Goal: Task Accomplishment & Management: Use online tool/utility

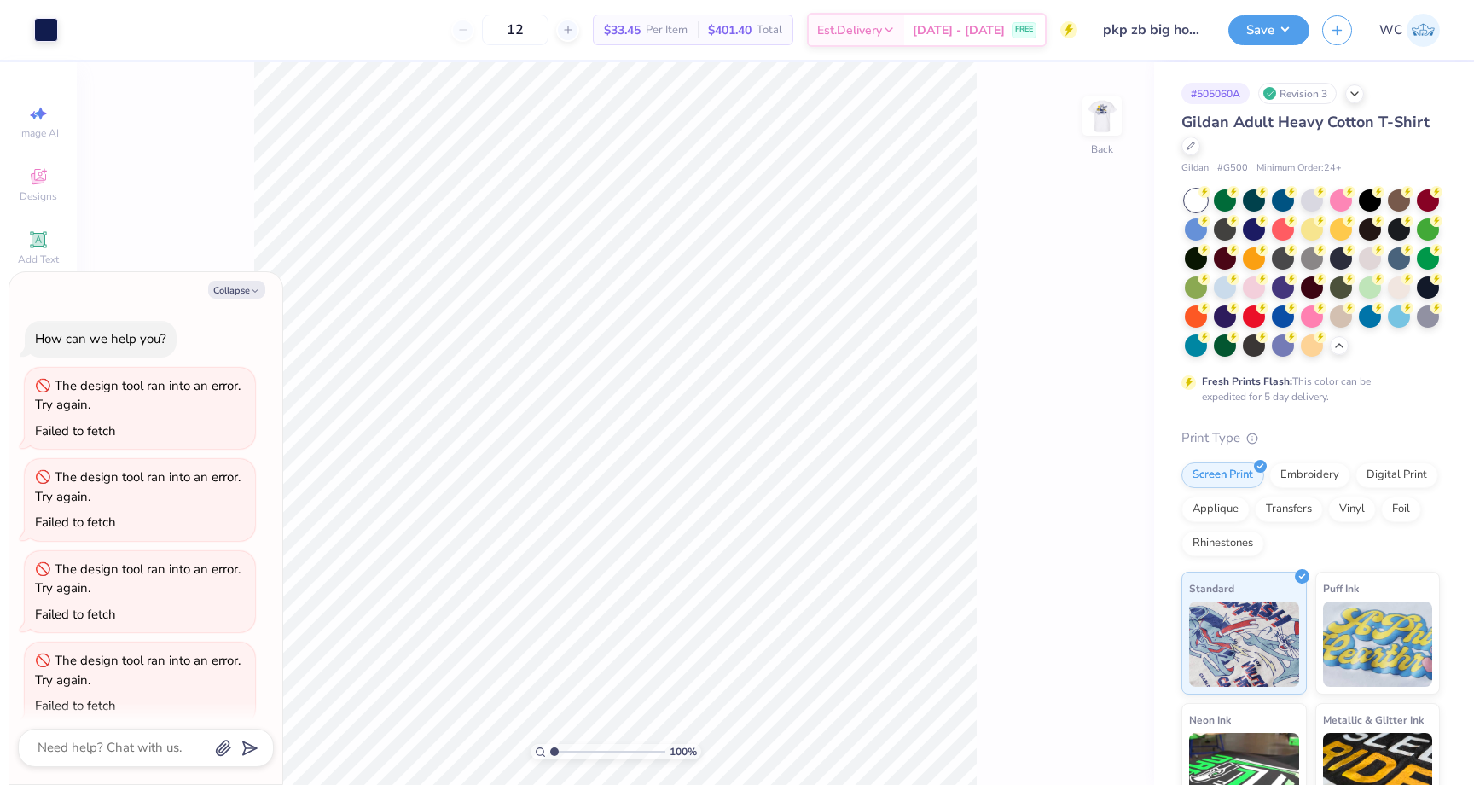
scroll to position [17, 0]
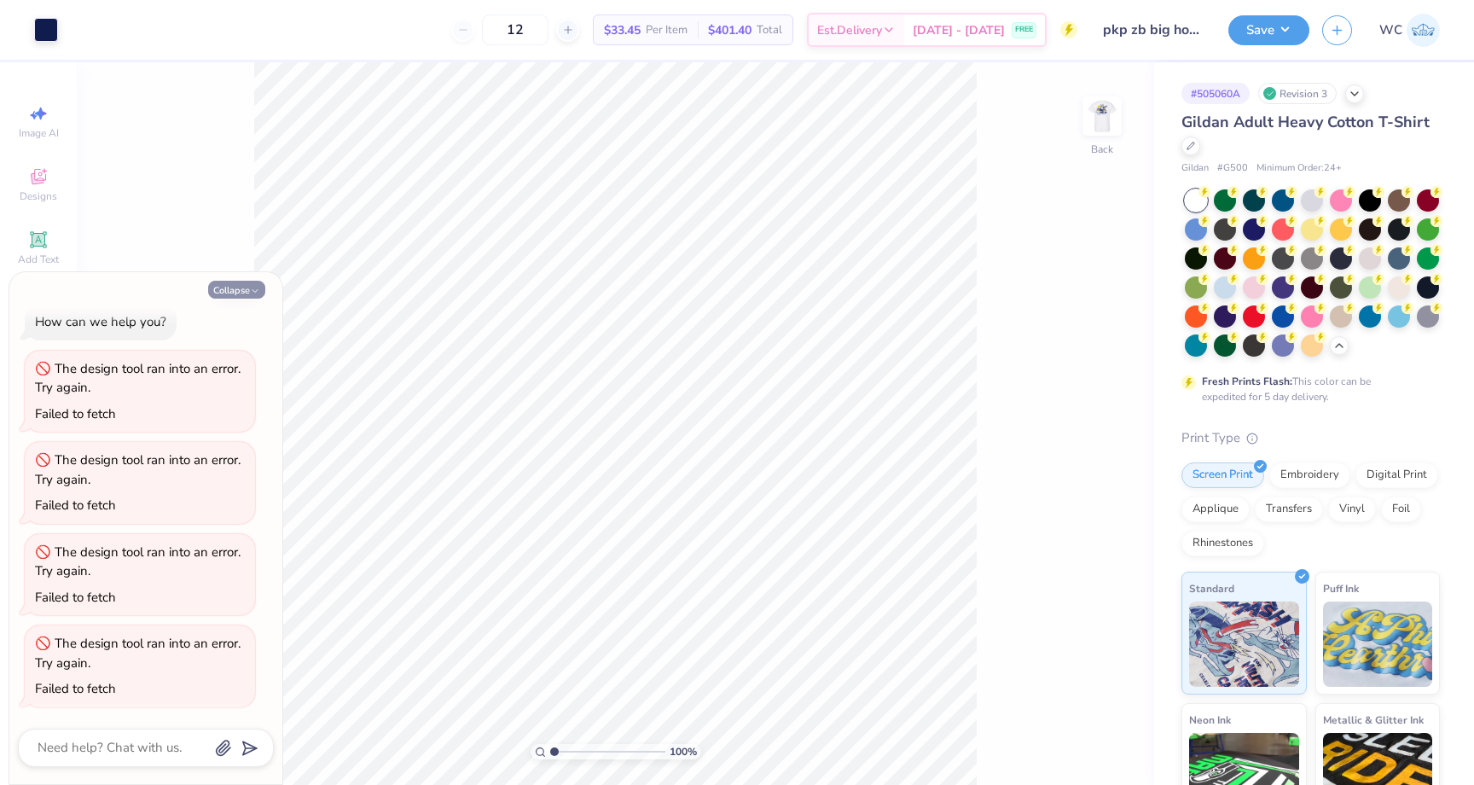
click at [242, 288] on button "Collapse" at bounding box center [236, 290] width 57 height 18
type textarea "x"
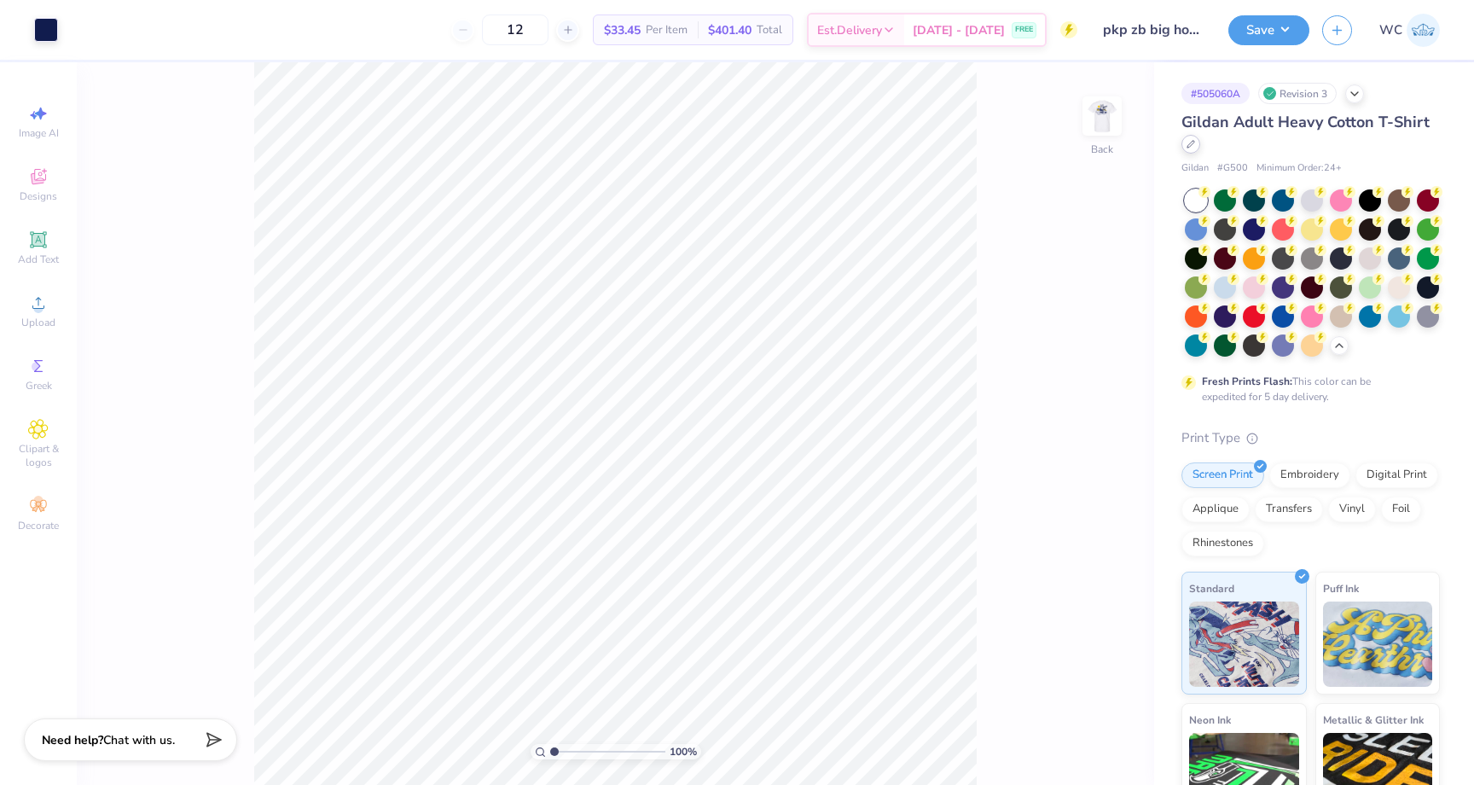
click at [1185, 149] on div at bounding box center [1191, 144] width 19 height 19
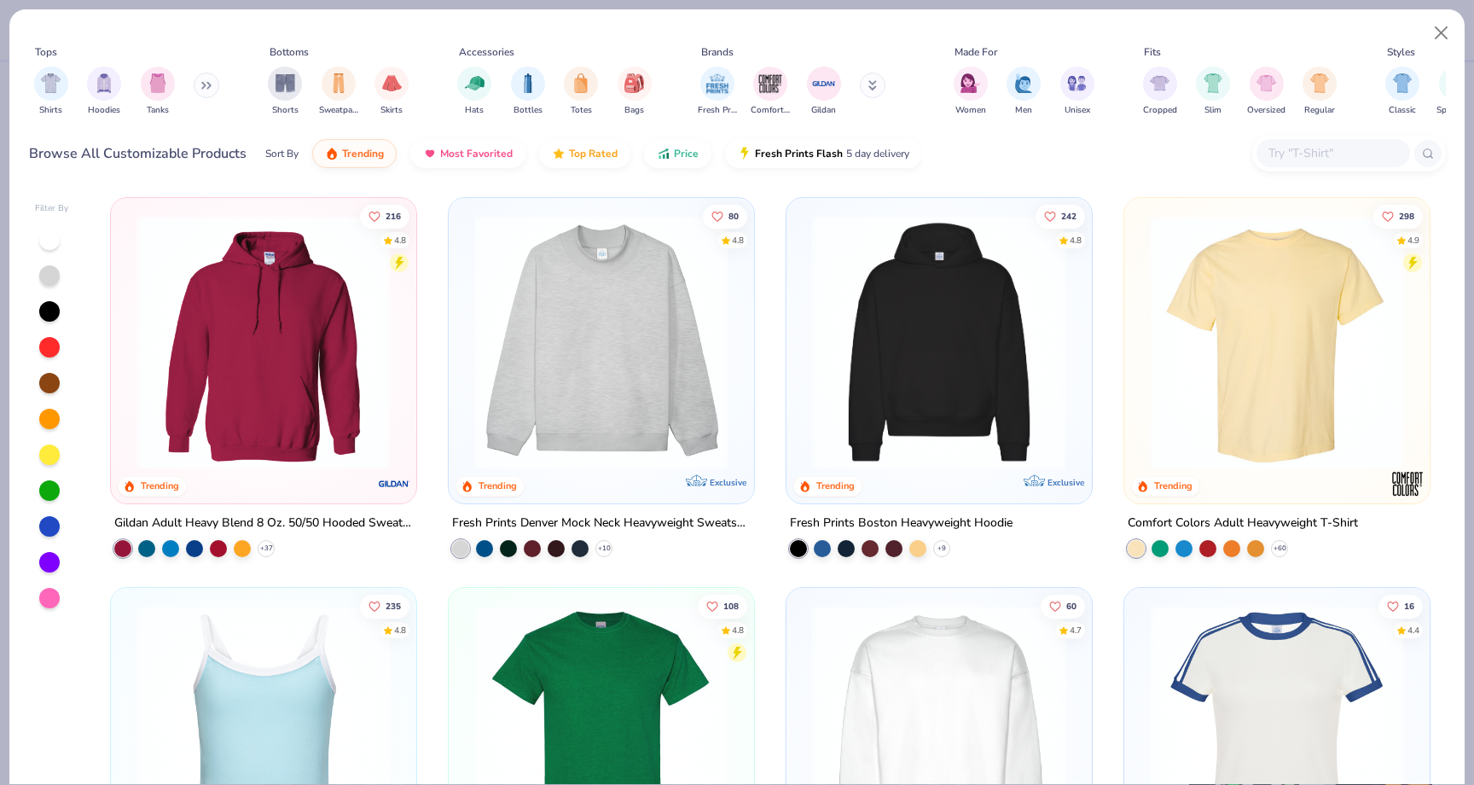
click at [1276, 540] on div "+ 60" at bounding box center [1208, 548] width 160 height 17
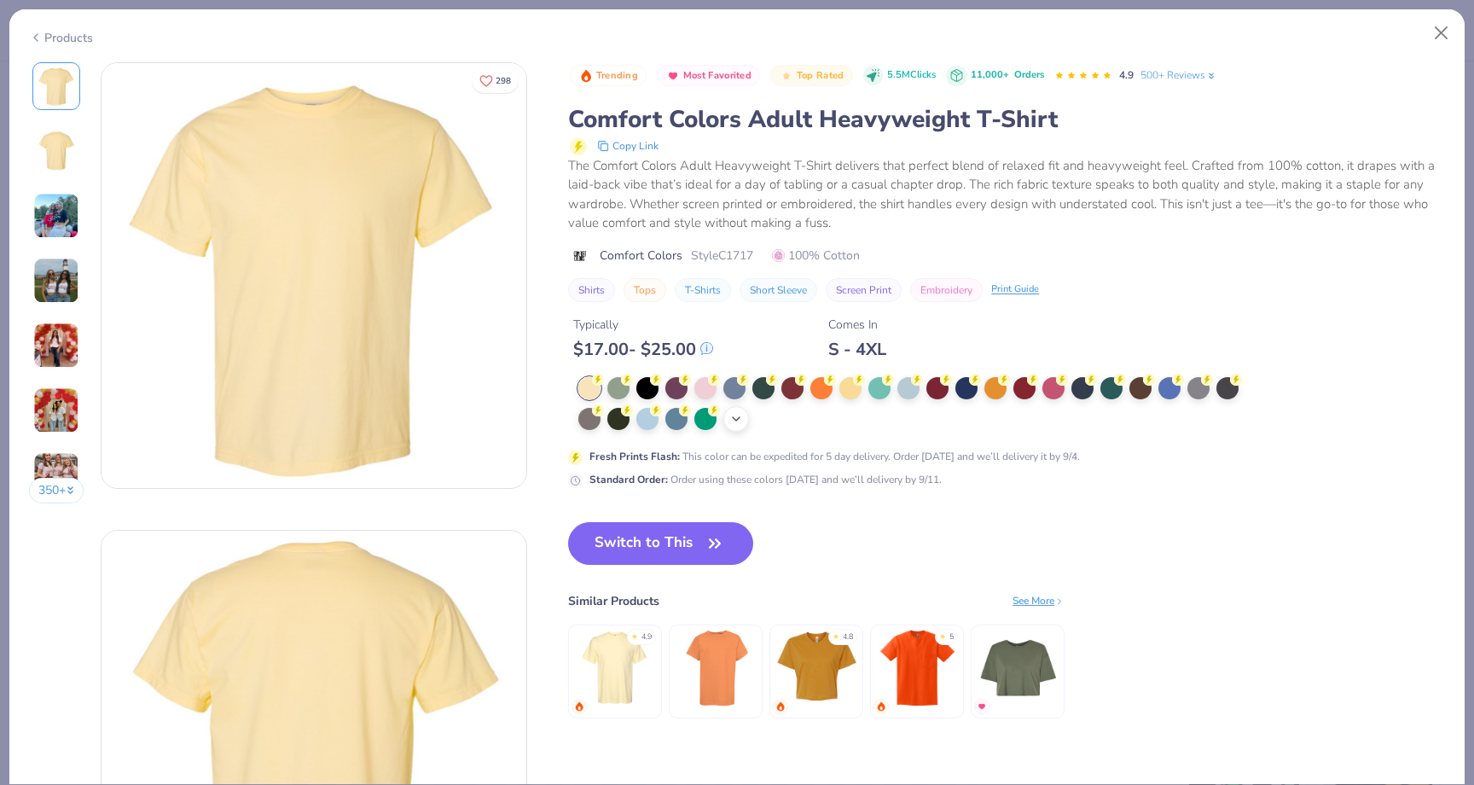
click at [730, 420] on icon at bounding box center [737, 419] width 14 height 14
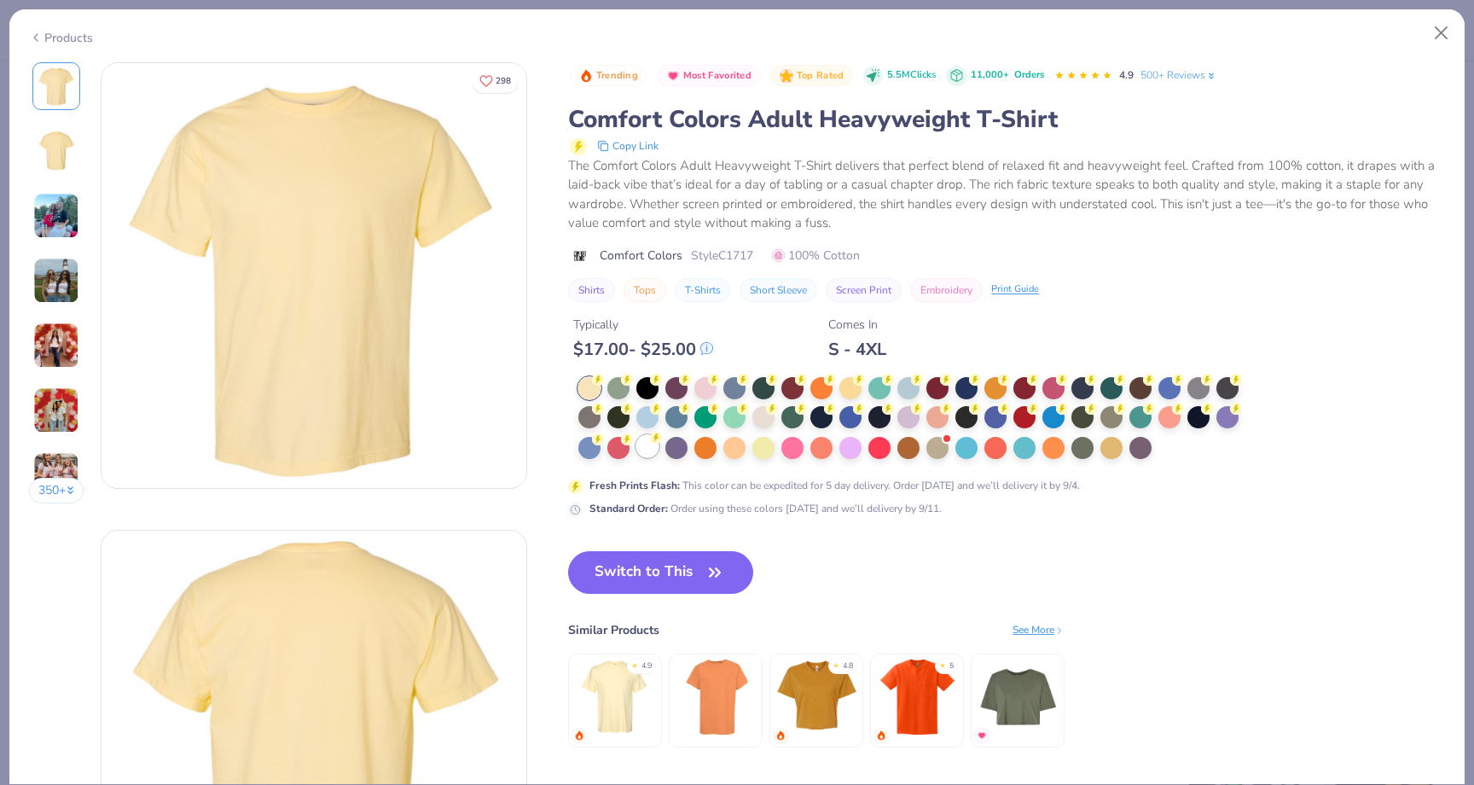
click at [642, 456] on div at bounding box center [648, 446] width 22 height 22
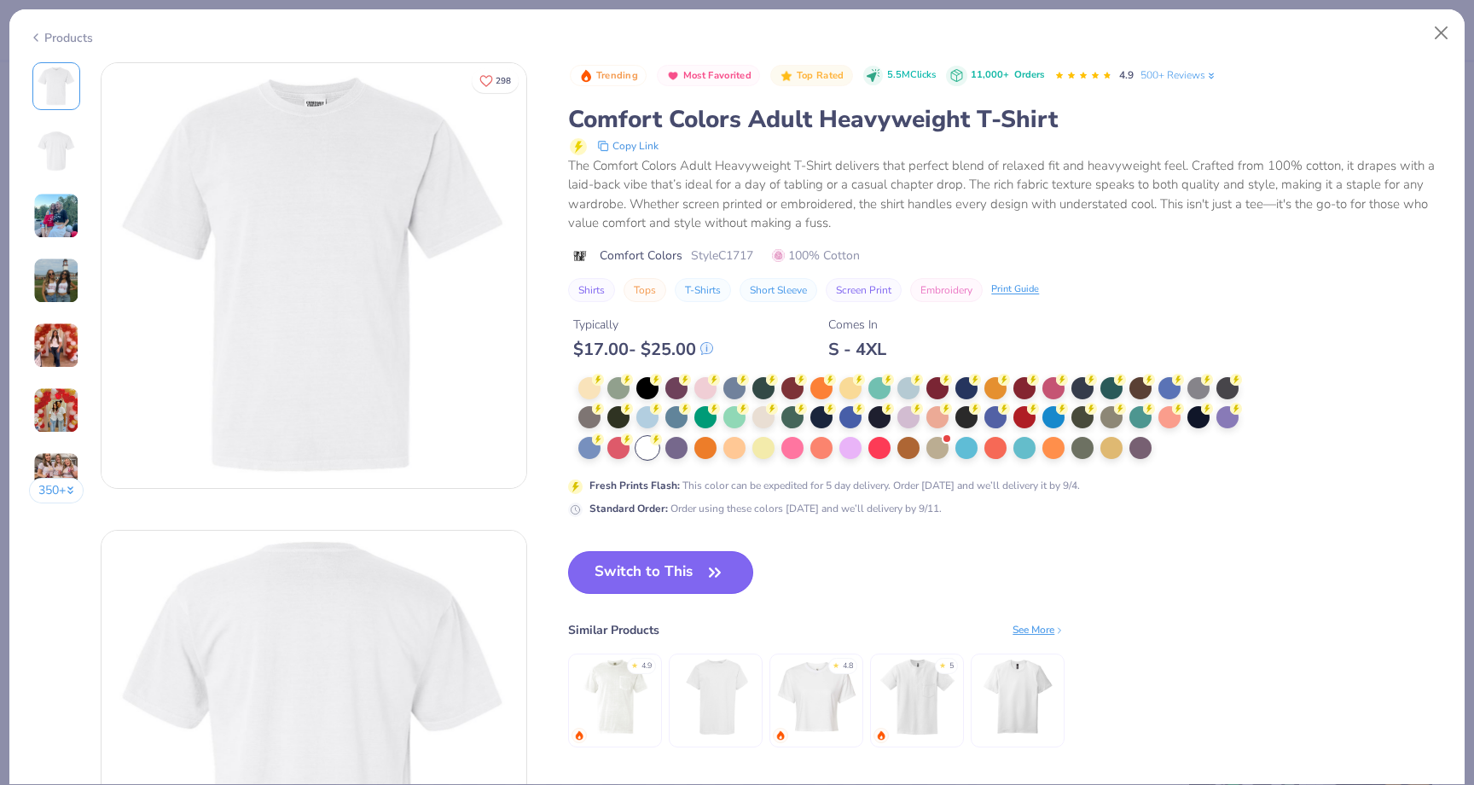
click at [655, 577] on button "Switch to This" at bounding box center [660, 572] width 185 height 43
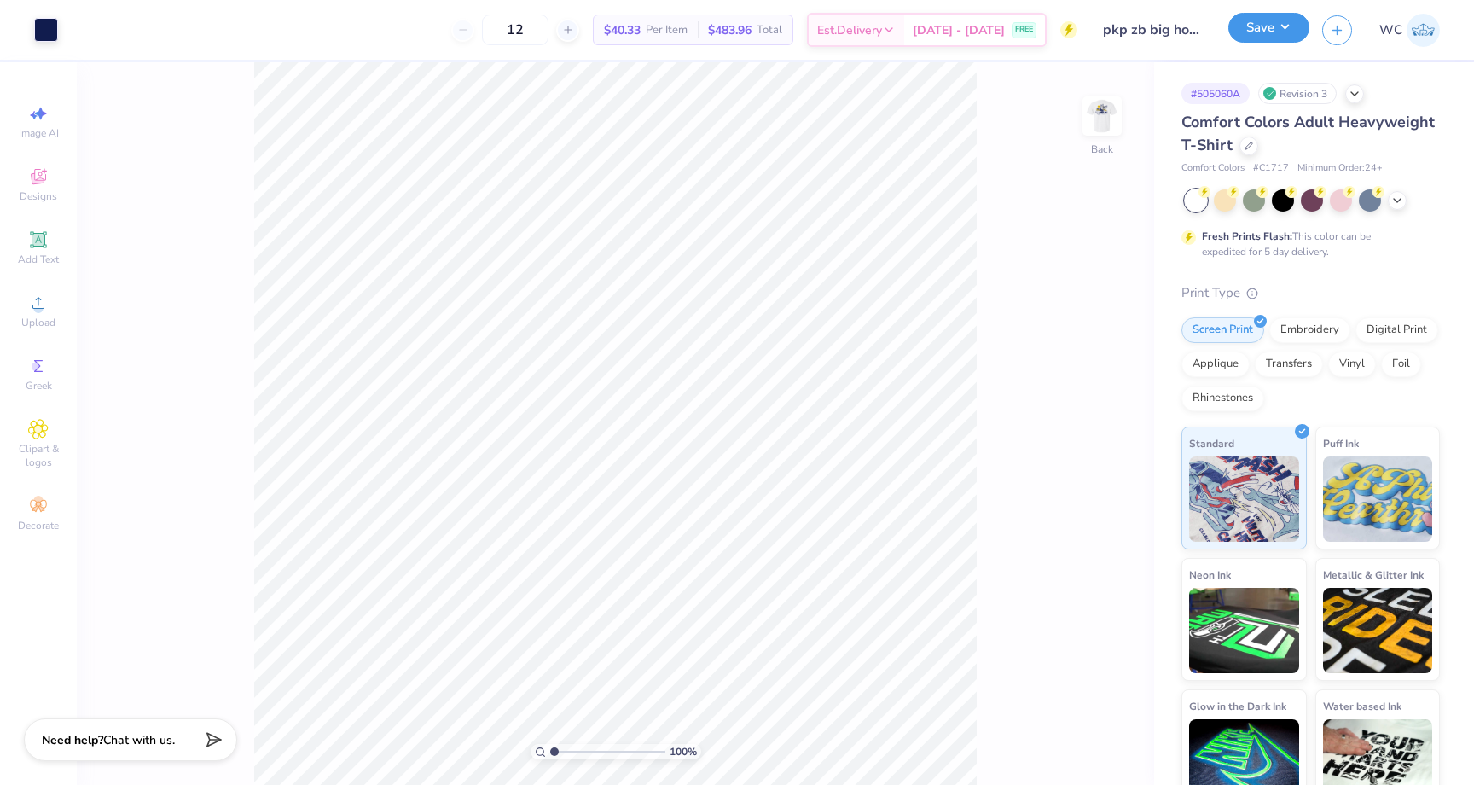
click at [1268, 38] on button "Save" at bounding box center [1269, 28] width 81 height 30
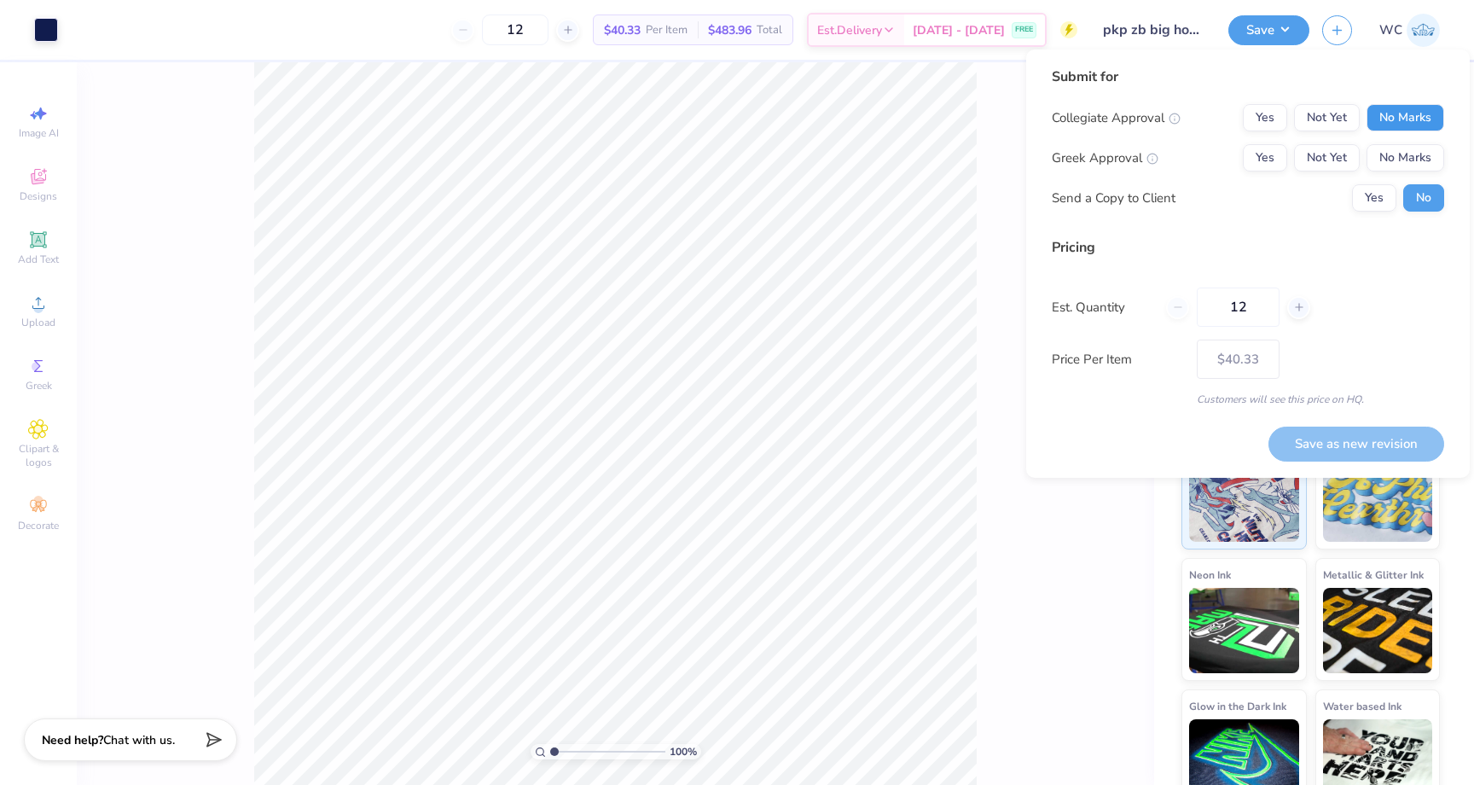
click at [1405, 122] on button "No Marks" at bounding box center [1406, 117] width 78 height 27
click at [1279, 156] on button "Yes" at bounding box center [1265, 157] width 44 height 27
click at [1315, 436] on button "Save as new revision" at bounding box center [1357, 444] width 176 height 35
type input "$40.33"
